Goal: Check status: Check status

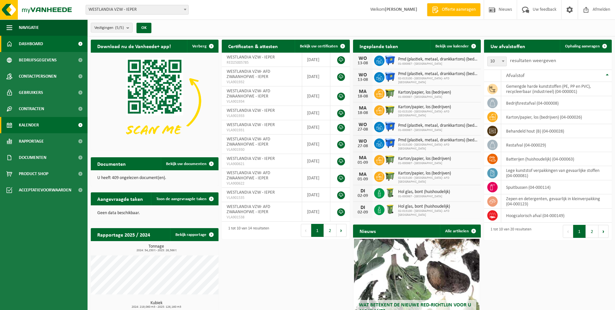
click at [26, 125] on span "Kalender" at bounding box center [29, 125] width 20 height 16
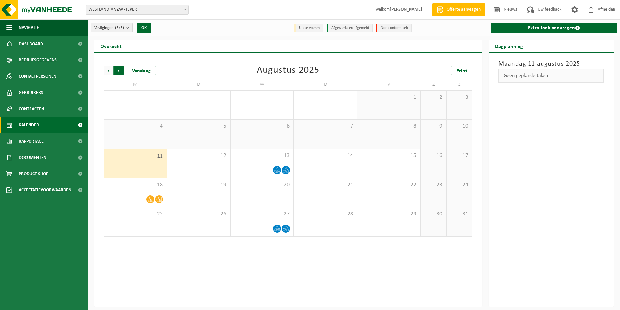
click at [109, 72] on span "Vorige" at bounding box center [109, 71] width 10 height 10
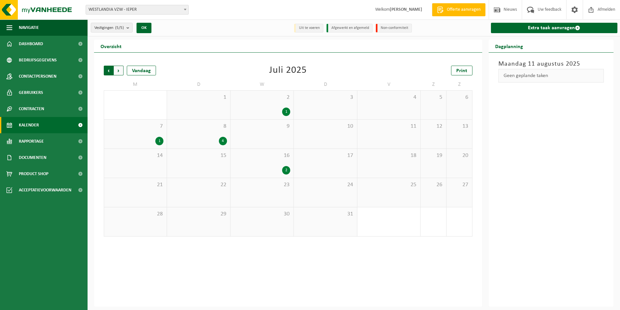
click at [120, 70] on span "Volgende" at bounding box center [119, 71] width 10 height 10
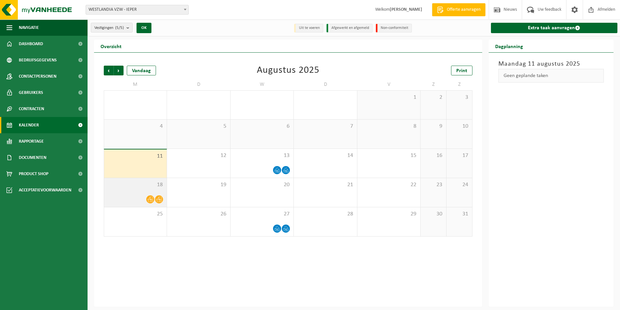
click at [157, 199] on icon at bounding box center [159, 199] width 6 height 5
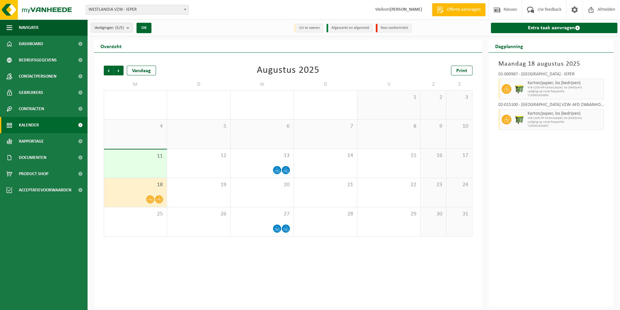
click at [529, 232] on div "[DATE] 01-000987 - [GEOGRAPHIC_DATA] - IEPER Karton/papier, los (bedrijven) WB-…" at bounding box center [551, 180] width 125 height 254
click at [24, 225] on ul "Navigatie Offerte aanvragen Nieuws Uw feedback Afmelden Dashboard Bedrijfsgegev…" at bounding box center [44, 164] width 88 height 290
click at [280, 171] on span at bounding box center [277, 170] width 8 height 8
